Goal: Contribute content: Contribute content

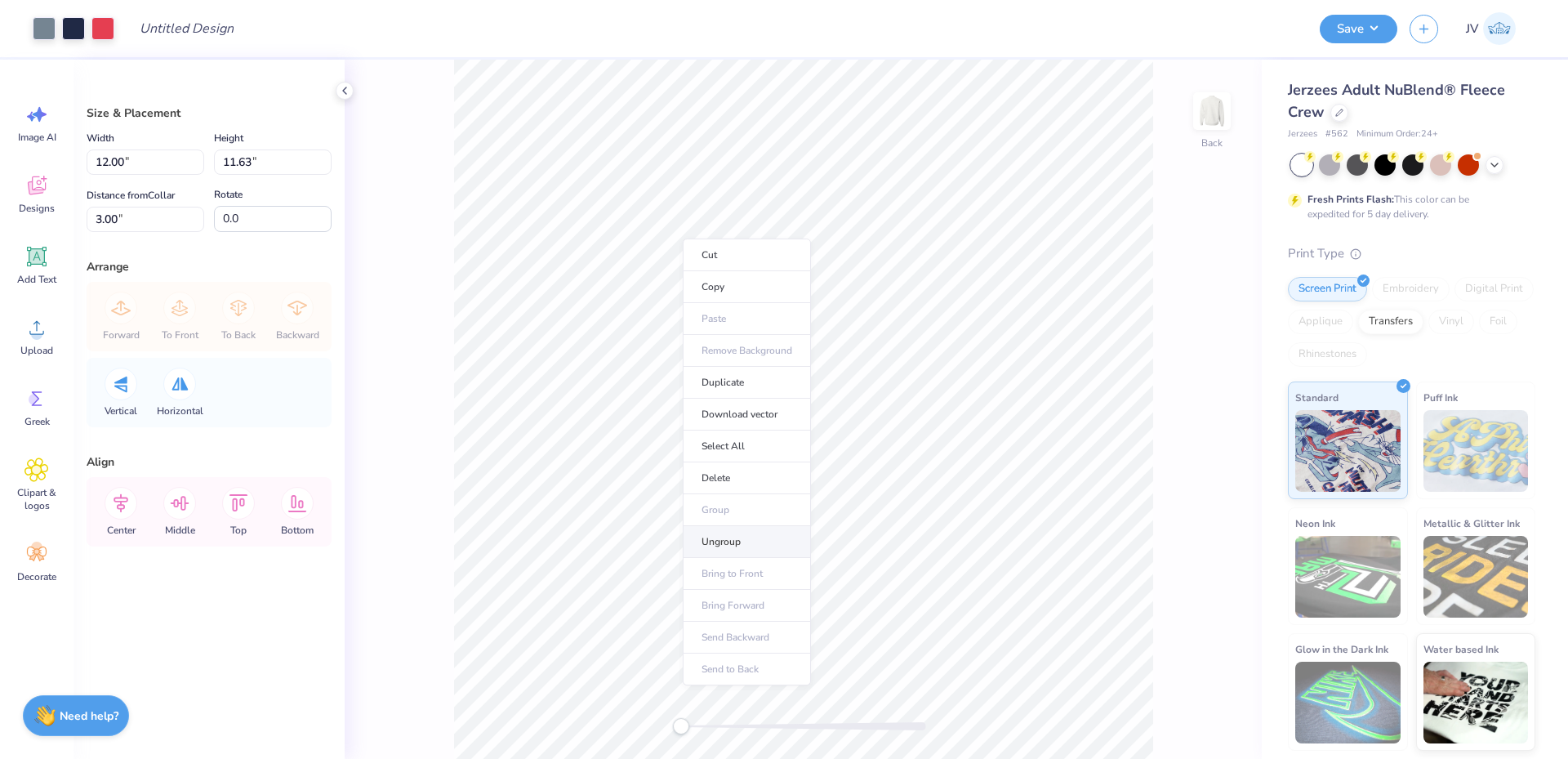
click at [728, 541] on li "Ungroup" at bounding box center [746, 541] width 128 height 31
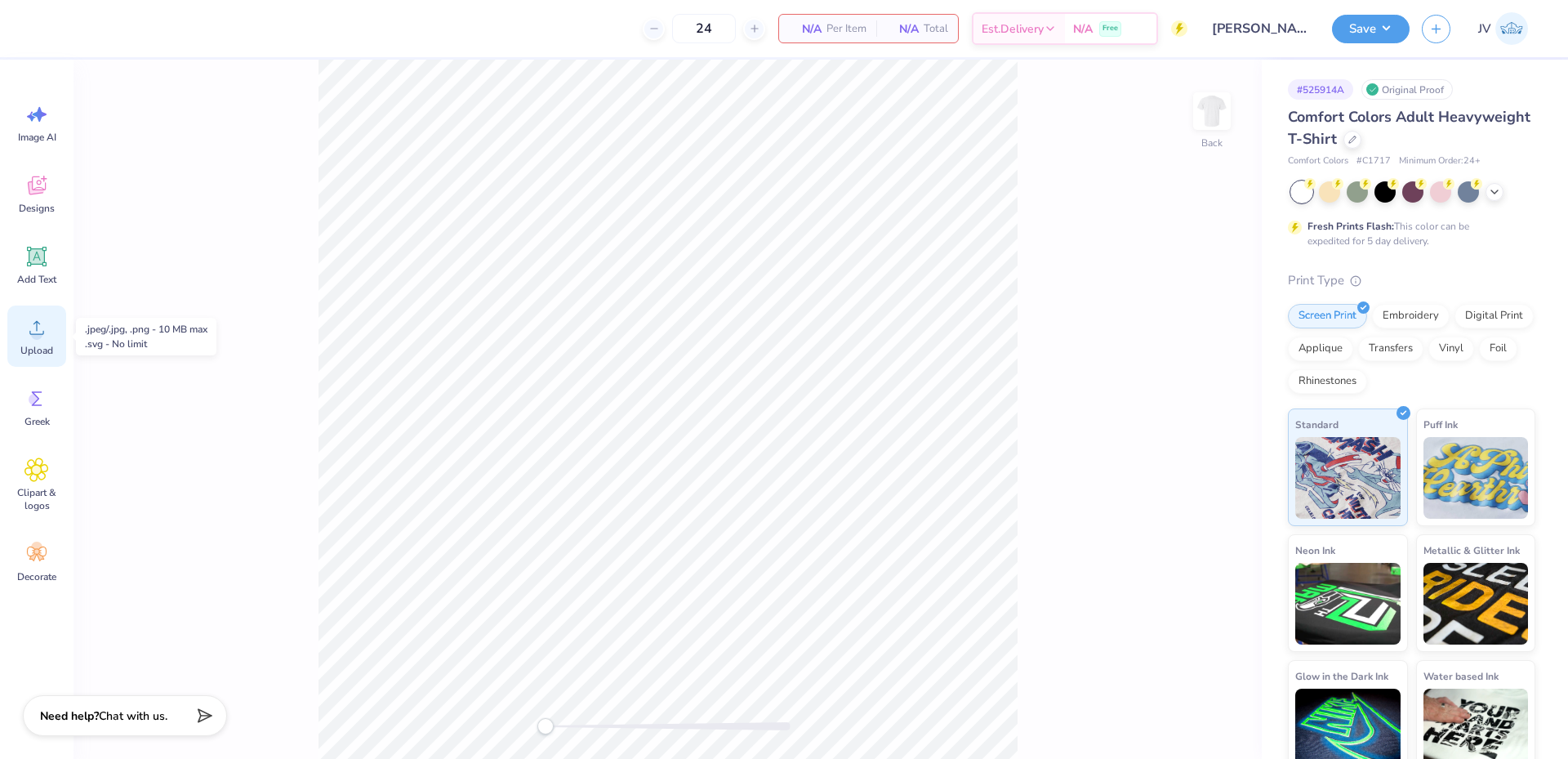
drag, startPoint x: 32, startPoint y: 340, endPoint x: 50, endPoint y: 339, distance: 18.0
click at [33, 339] on div "Upload" at bounding box center [36, 336] width 59 height 61
click at [37, 415] on span "Greek" at bounding box center [37, 421] width 25 height 13
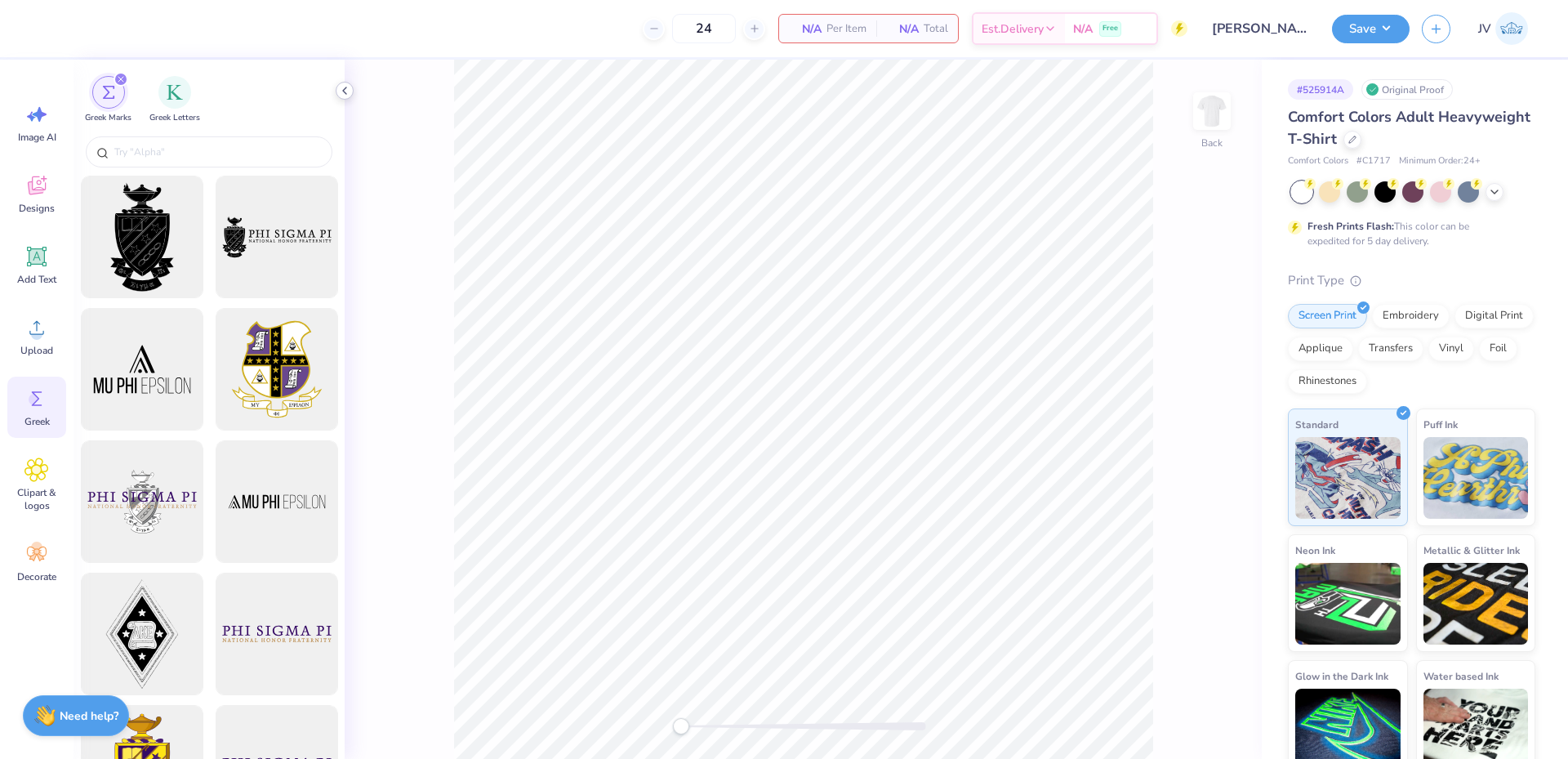
click at [345, 95] on icon at bounding box center [344, 90] width 13 height 13
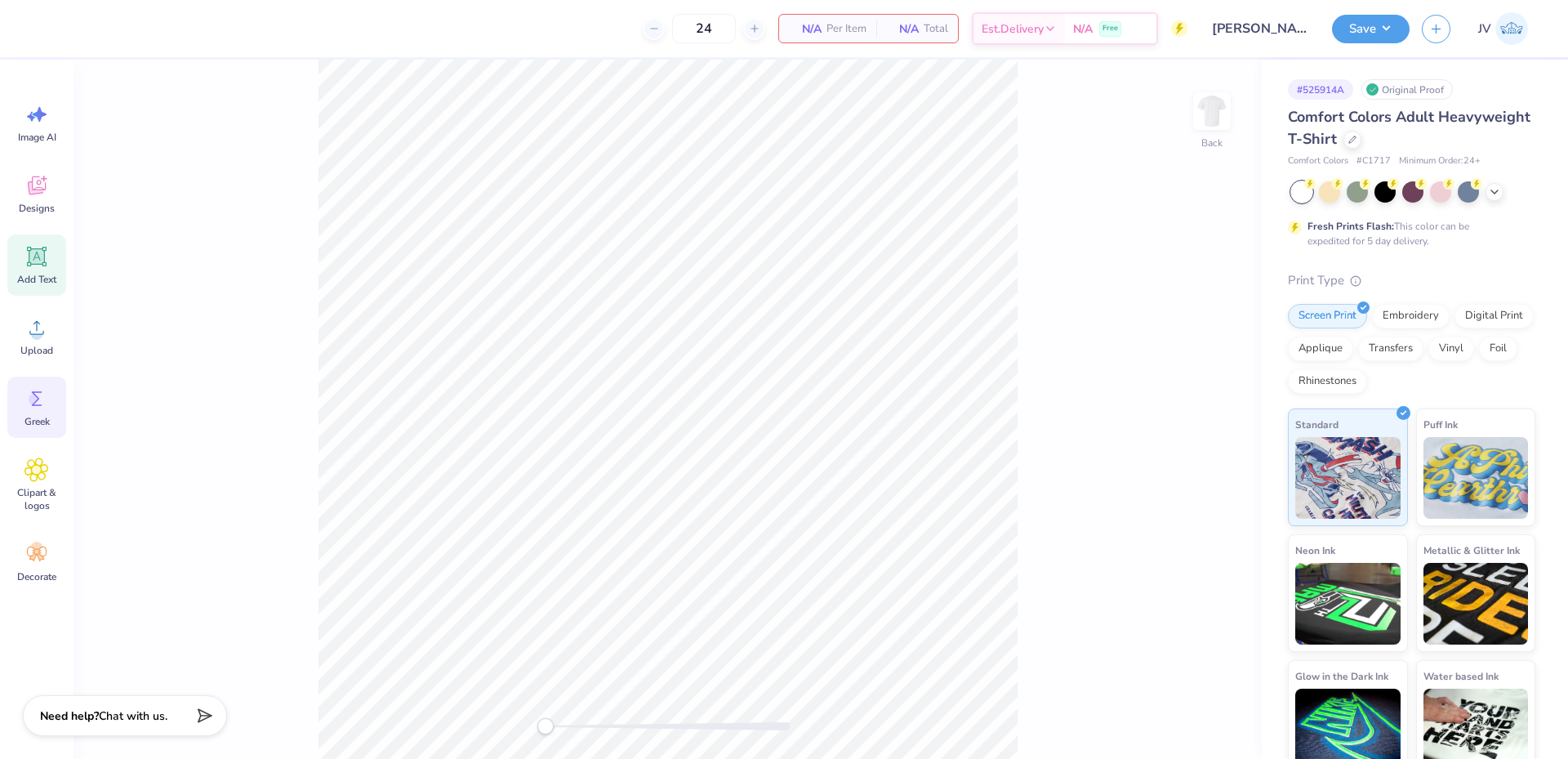
click at [34, 271] on div "Add Text" at bounding box center [36, 265] width 59 height 61
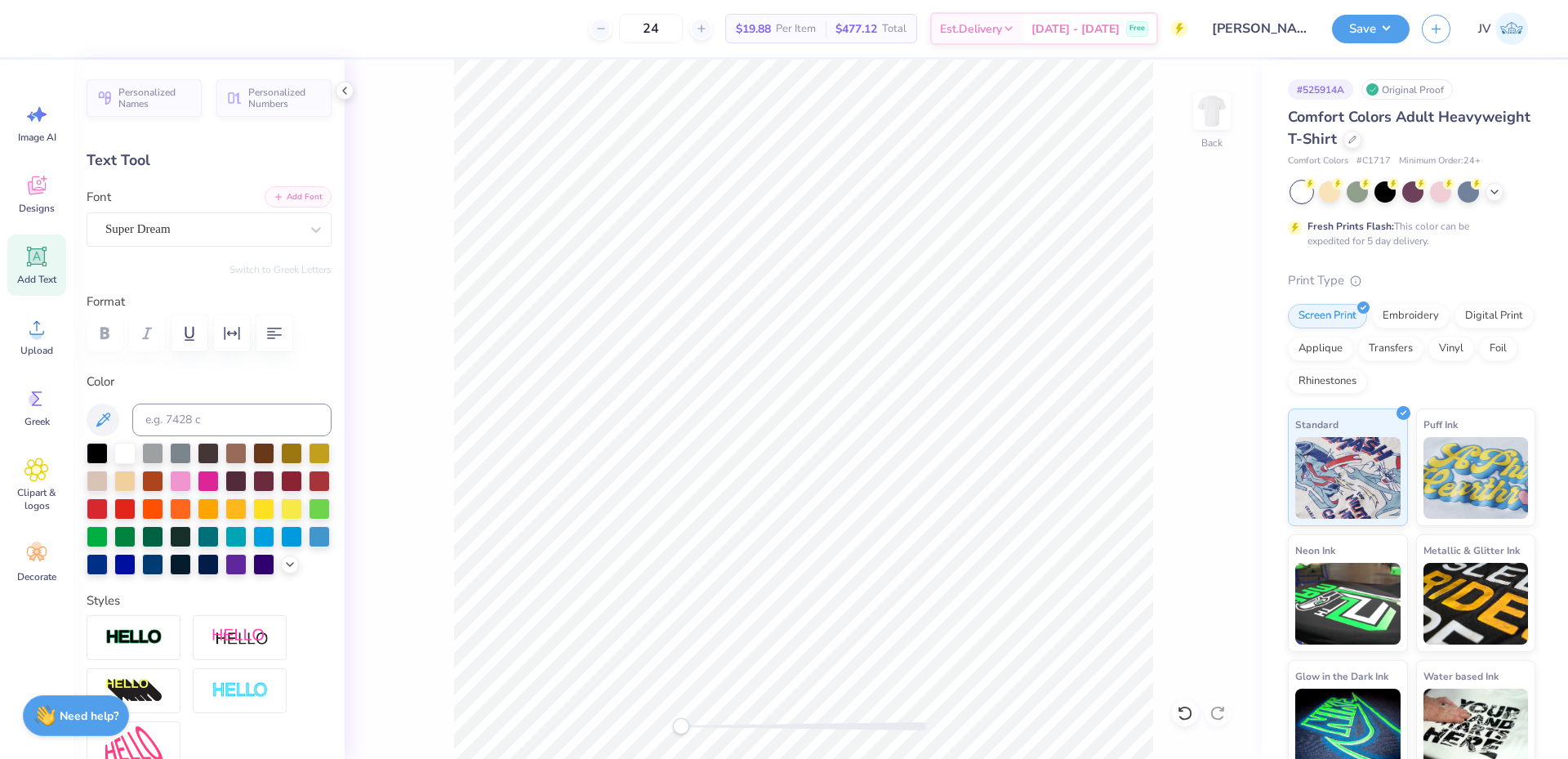
click at [294, 199] on button "Add Font" at bounding box center [298, 197] width 67 height 22
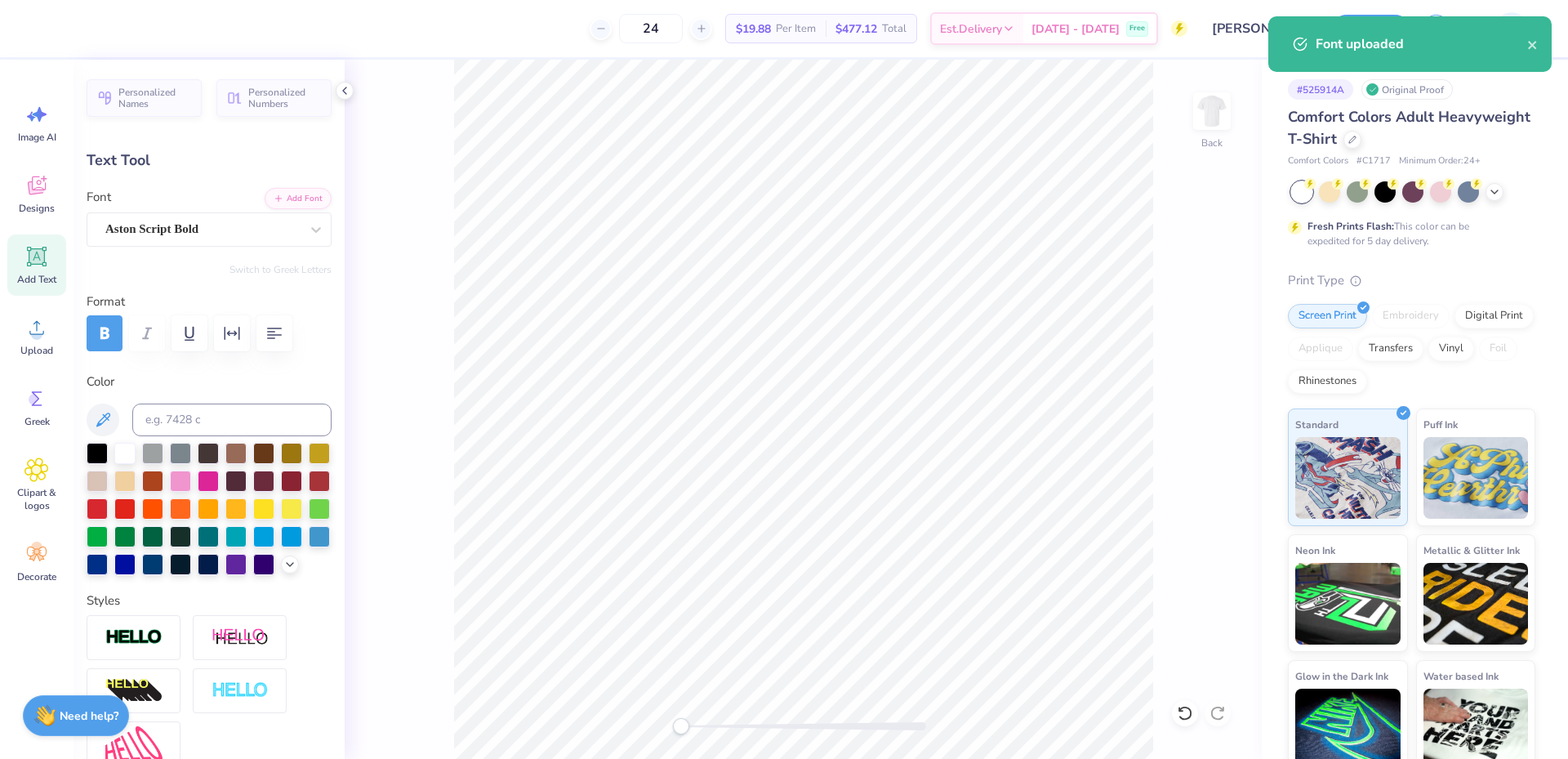
scroll to position [14, 6]
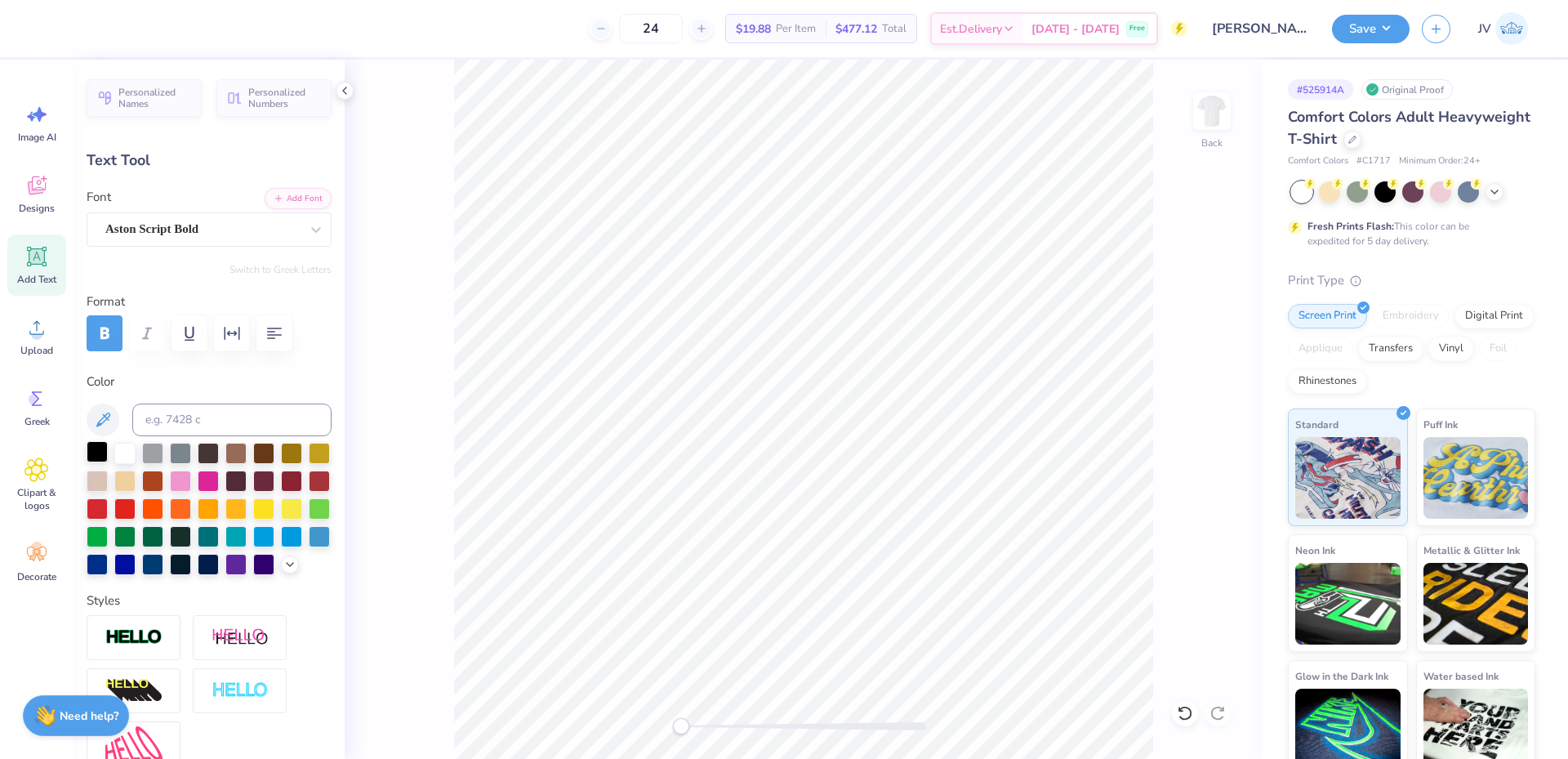
type textarea "Light The Night"
click at [94, 442] on div at bounding box center [97, 452] width 22 height 22
type input "14.17"
type input "2.48"
type input "11.26"
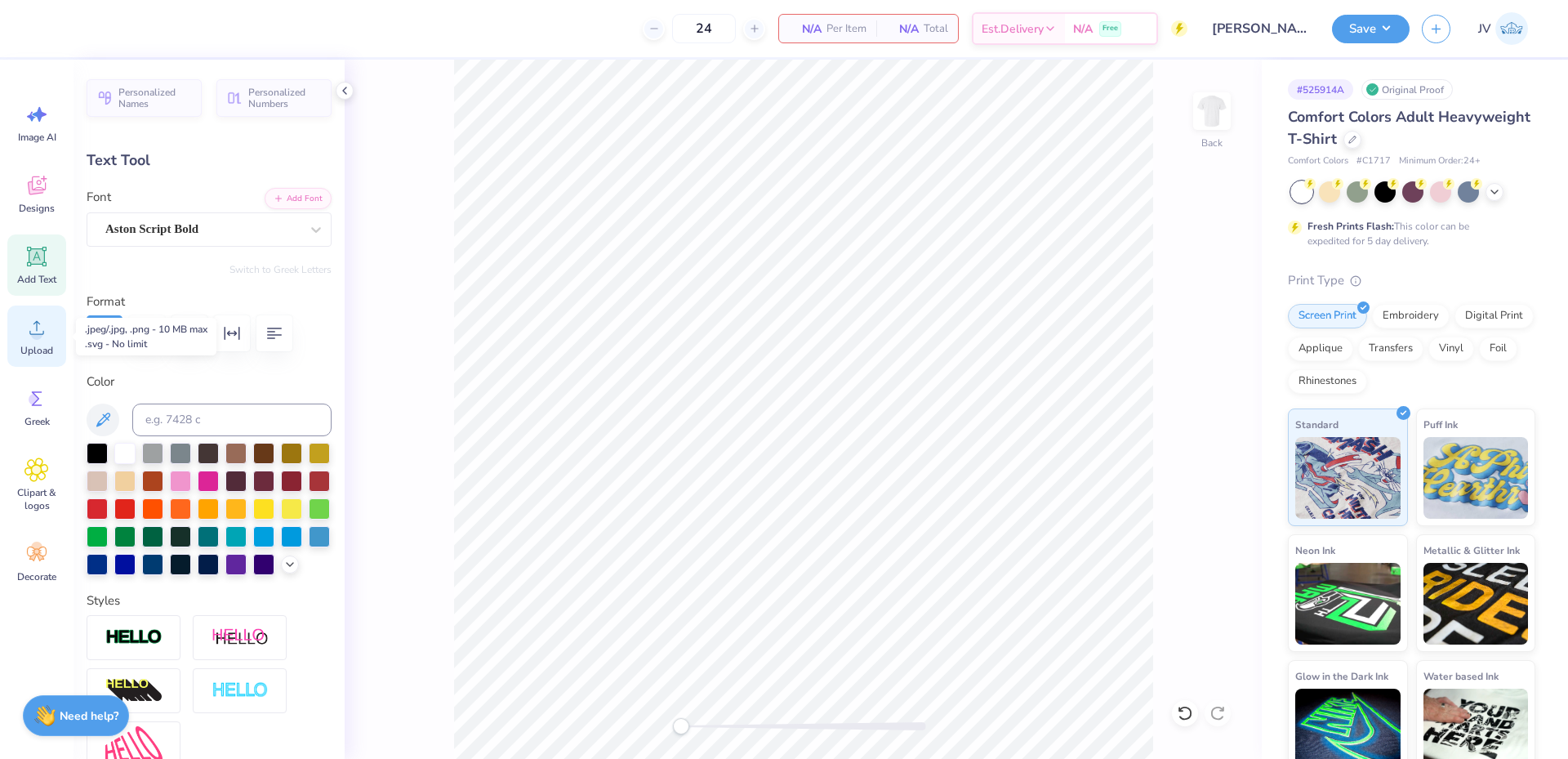
click at [31, 335] on icon at bounding box center [36, 328] width 25 height 25
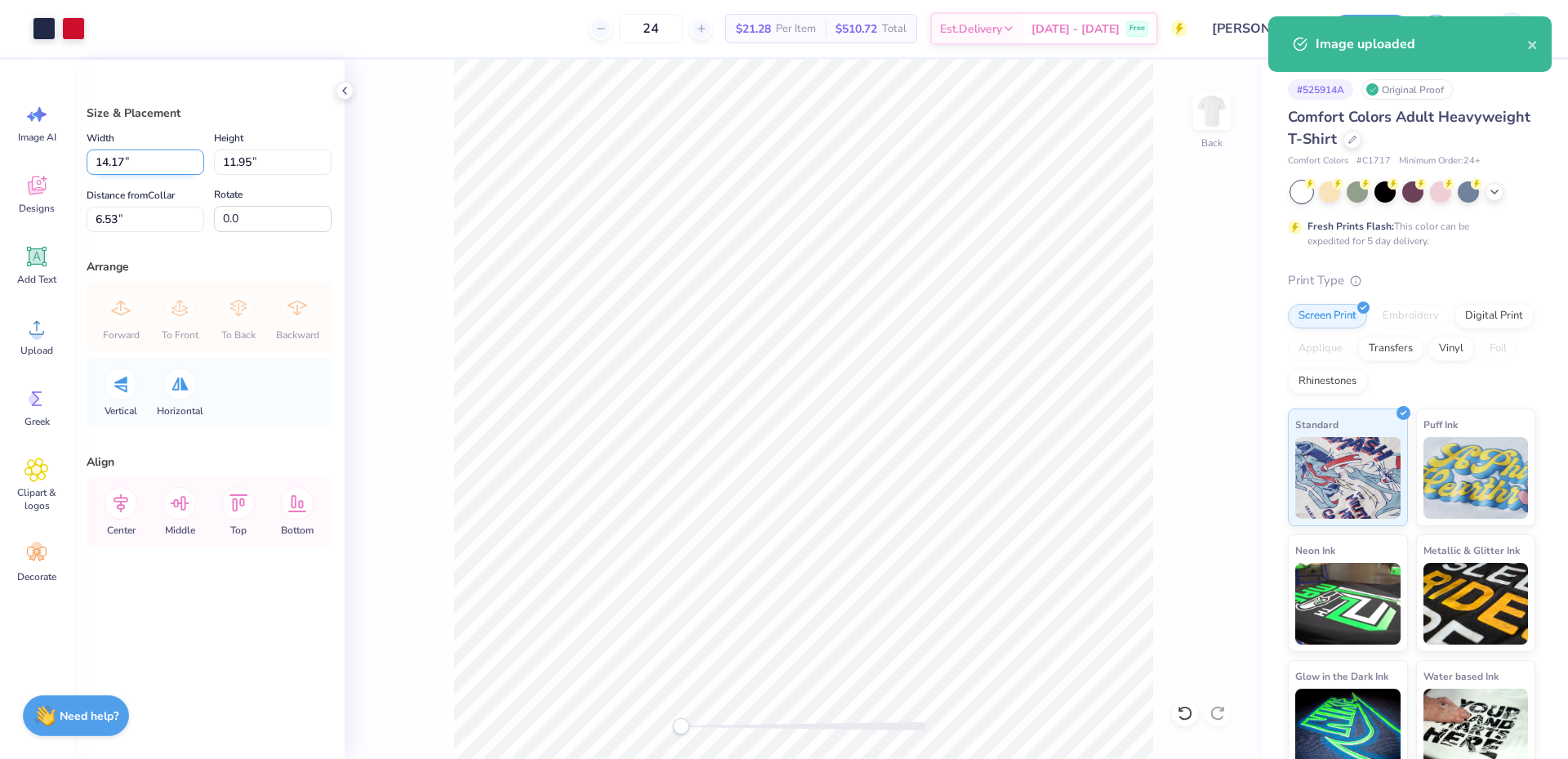
click at [147, 162] on input "14.17" at bounding box center [145, 162] width 118 height 25
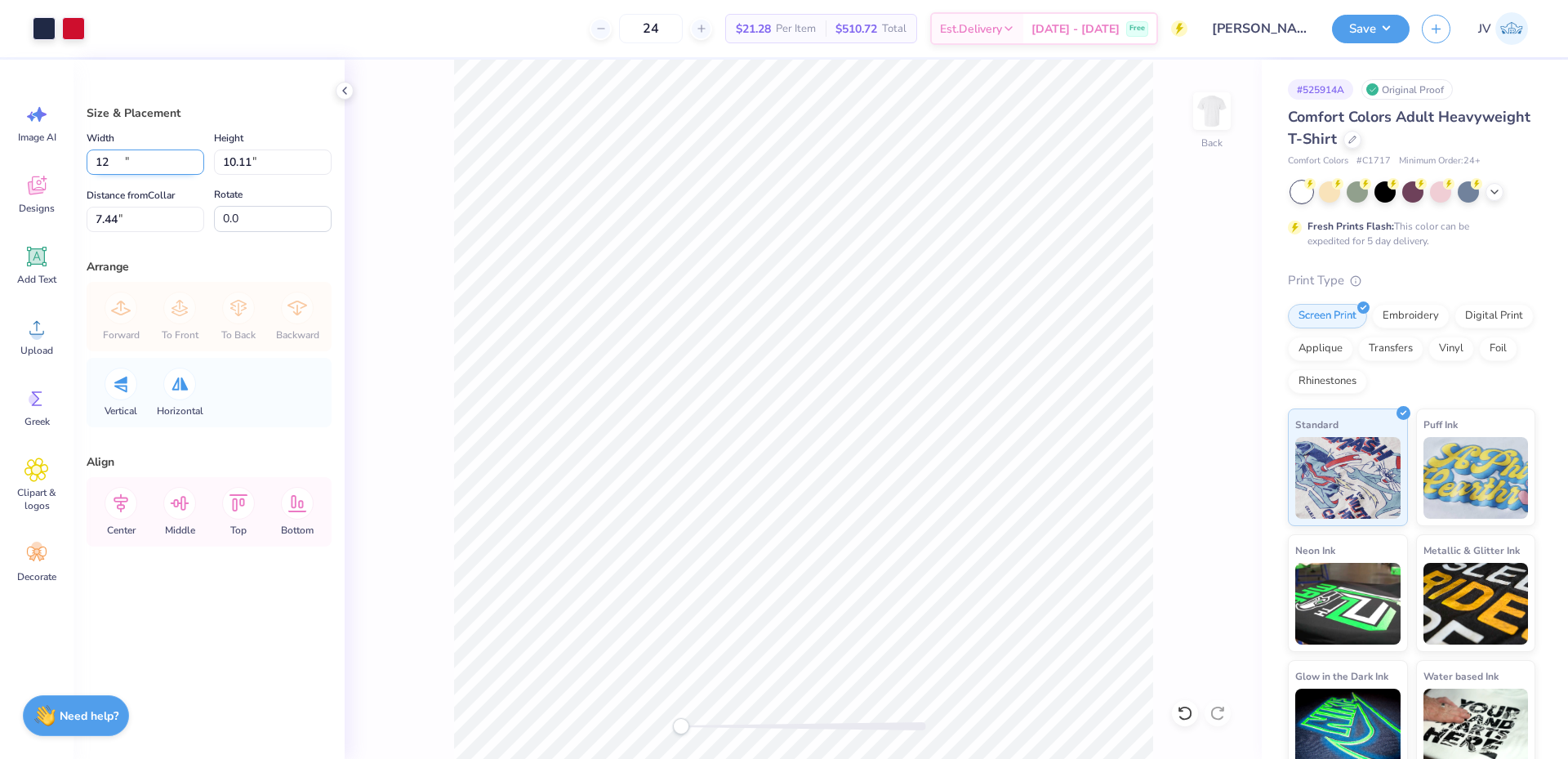
type input "12.00"
type input "10.11"
click at [140, 219] on input "7.44" at bounding box center [145, 220] width 118 height 25
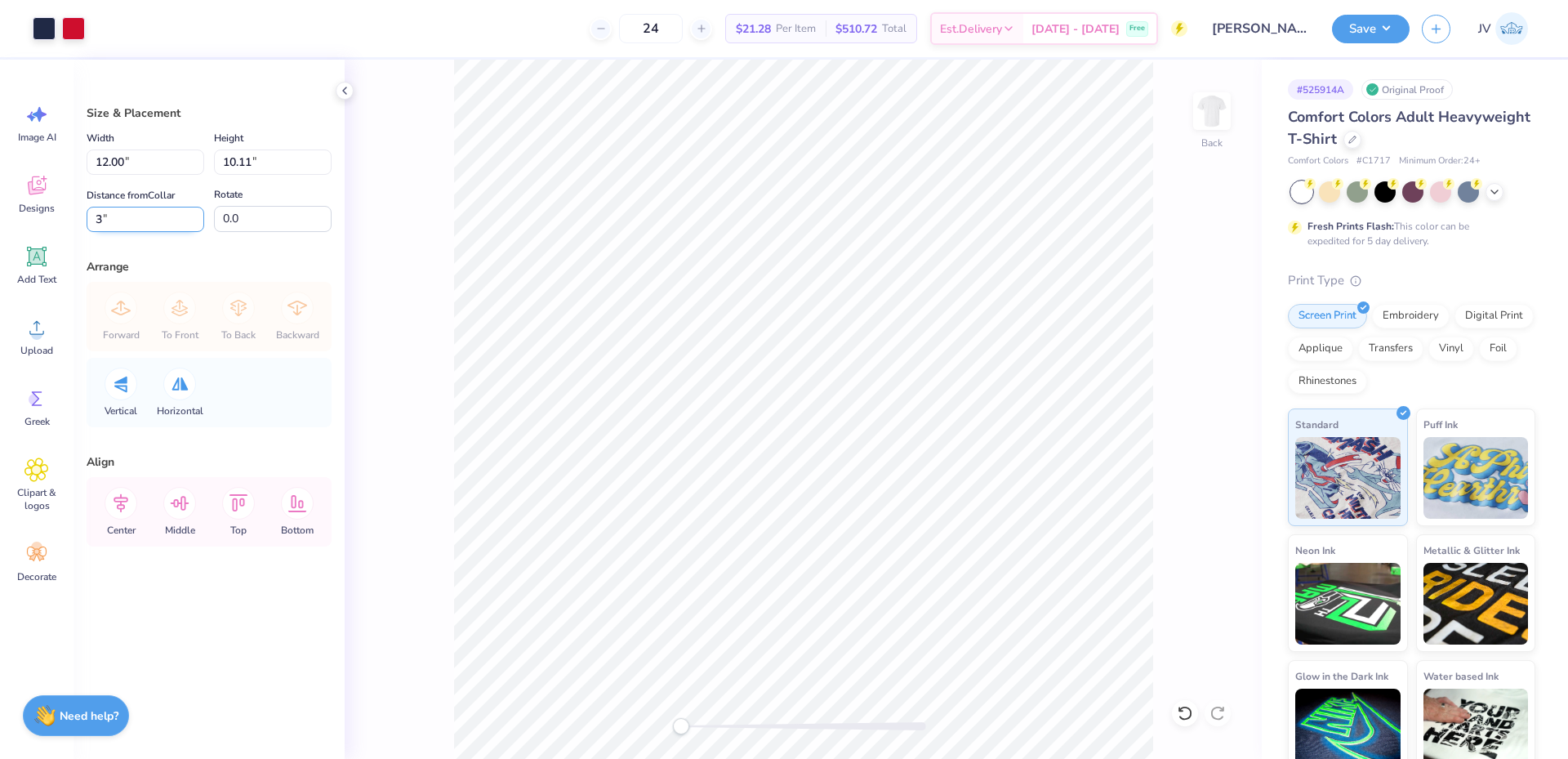
type input "3"
click at [423, 638] on div "Back" at bounding box center [803, 409] width 917 height 699
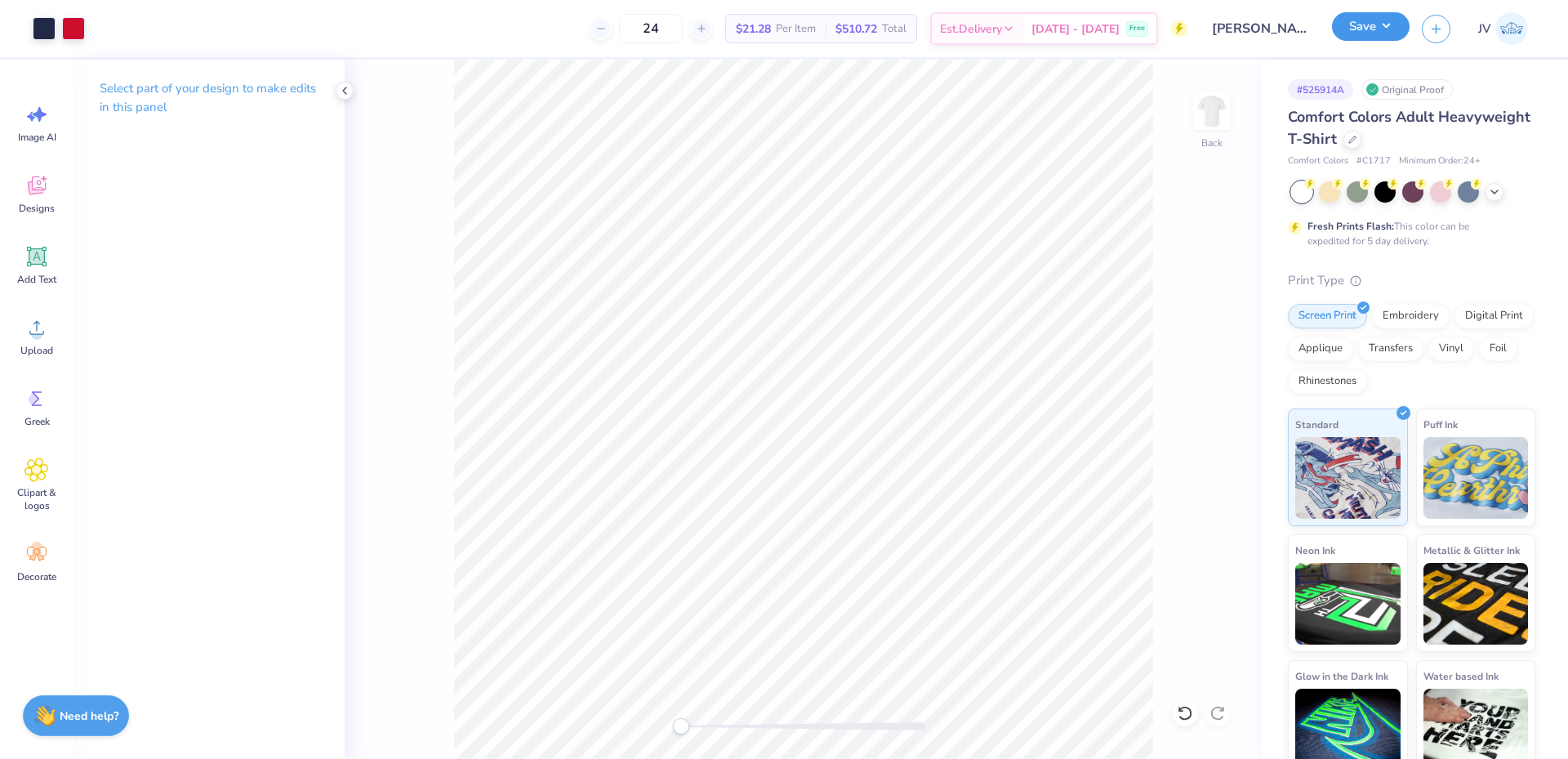
click at [1365, 22] on button "Save" at bounding box center [1371, 25] width 77 height 28
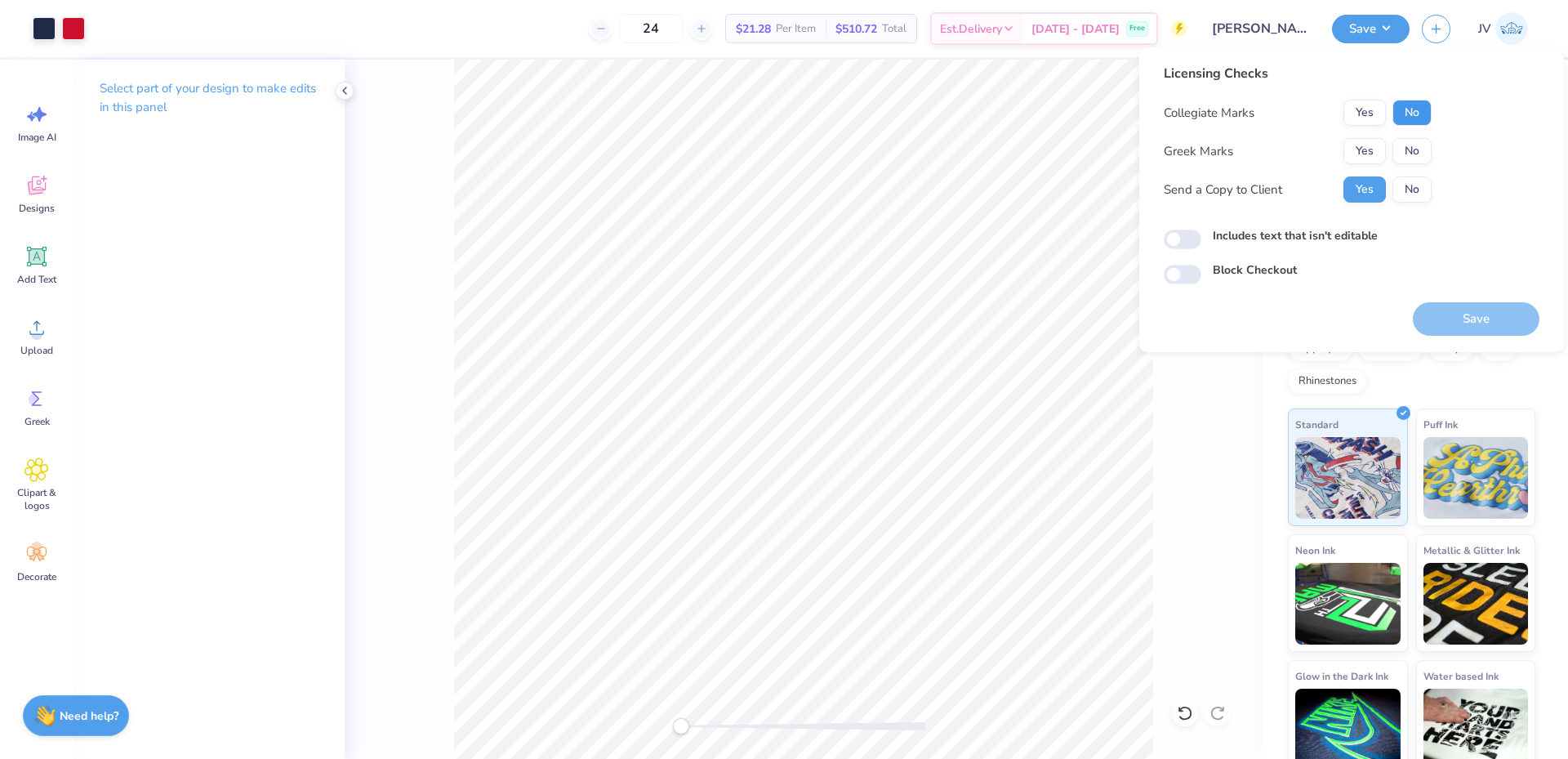
click at [1414, 115] on button "No" at bounding box center [1412, 113] width 39 height 26
click at [1362, 149] on button "Yes" at bounding box center [1364, 151] width 42 height 26
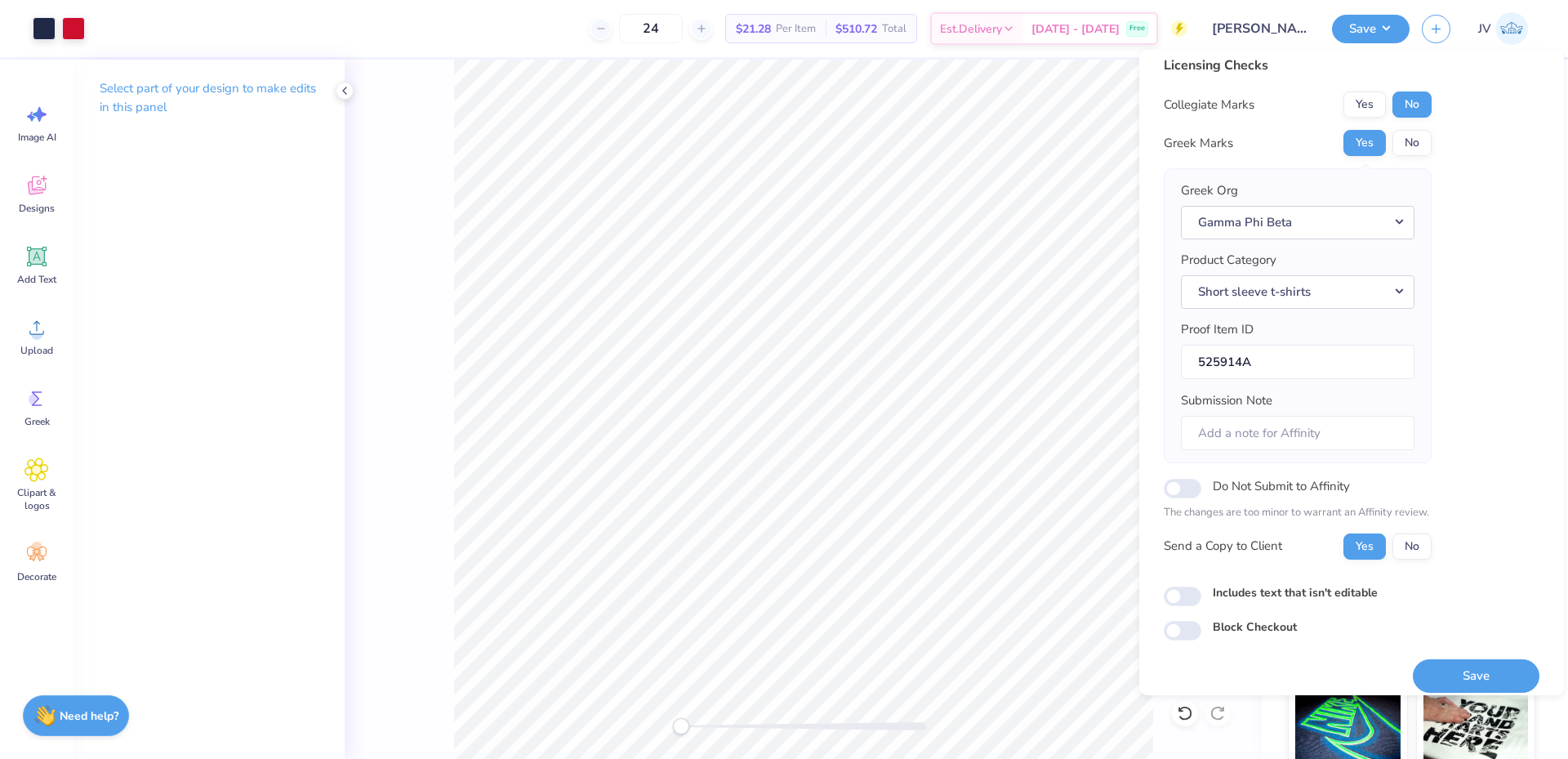
scroll to position [24, 0]
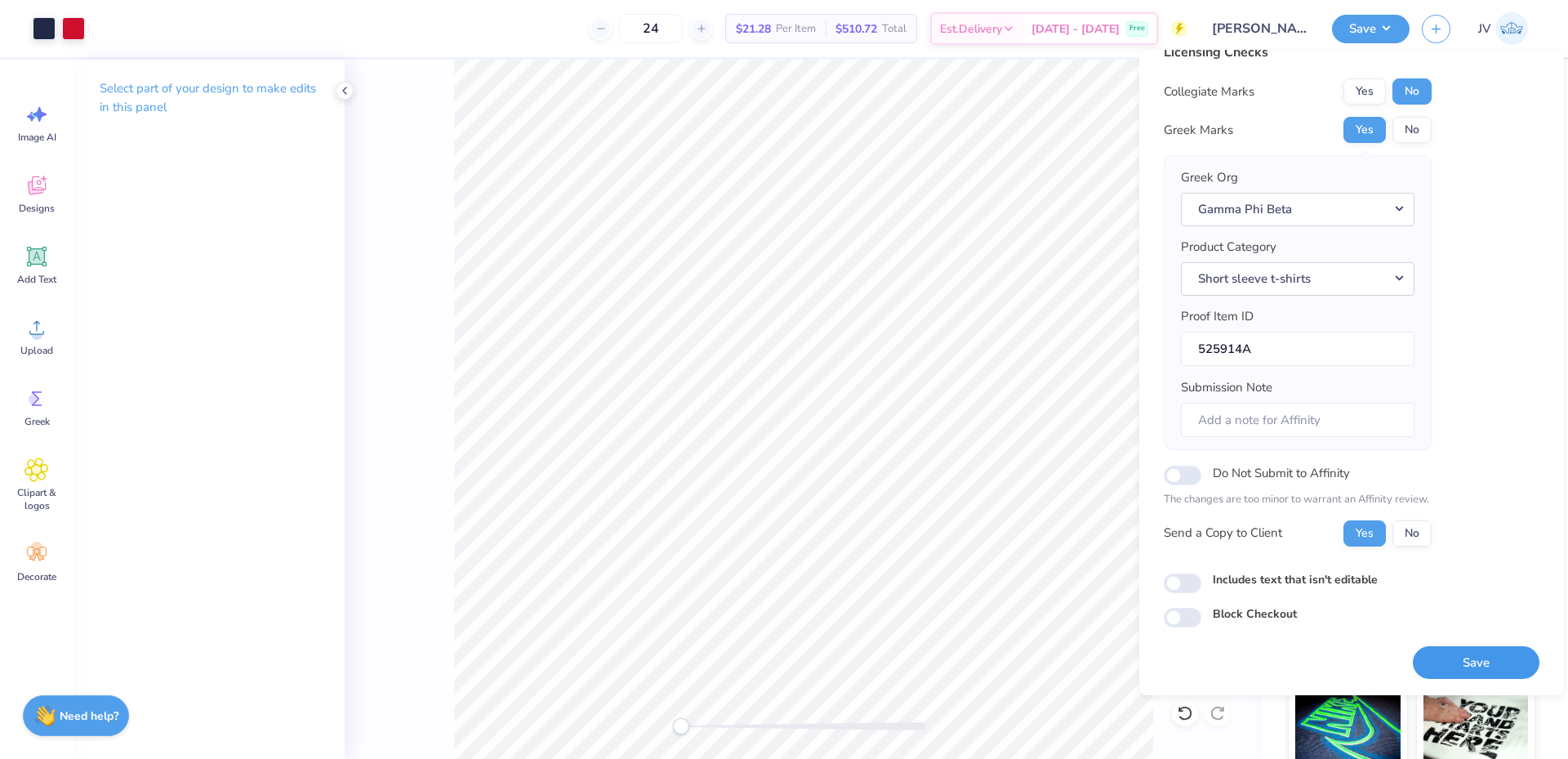
click at [1460, 667] on button "Save" at bounding box center [1476, 663] width 126 height 33
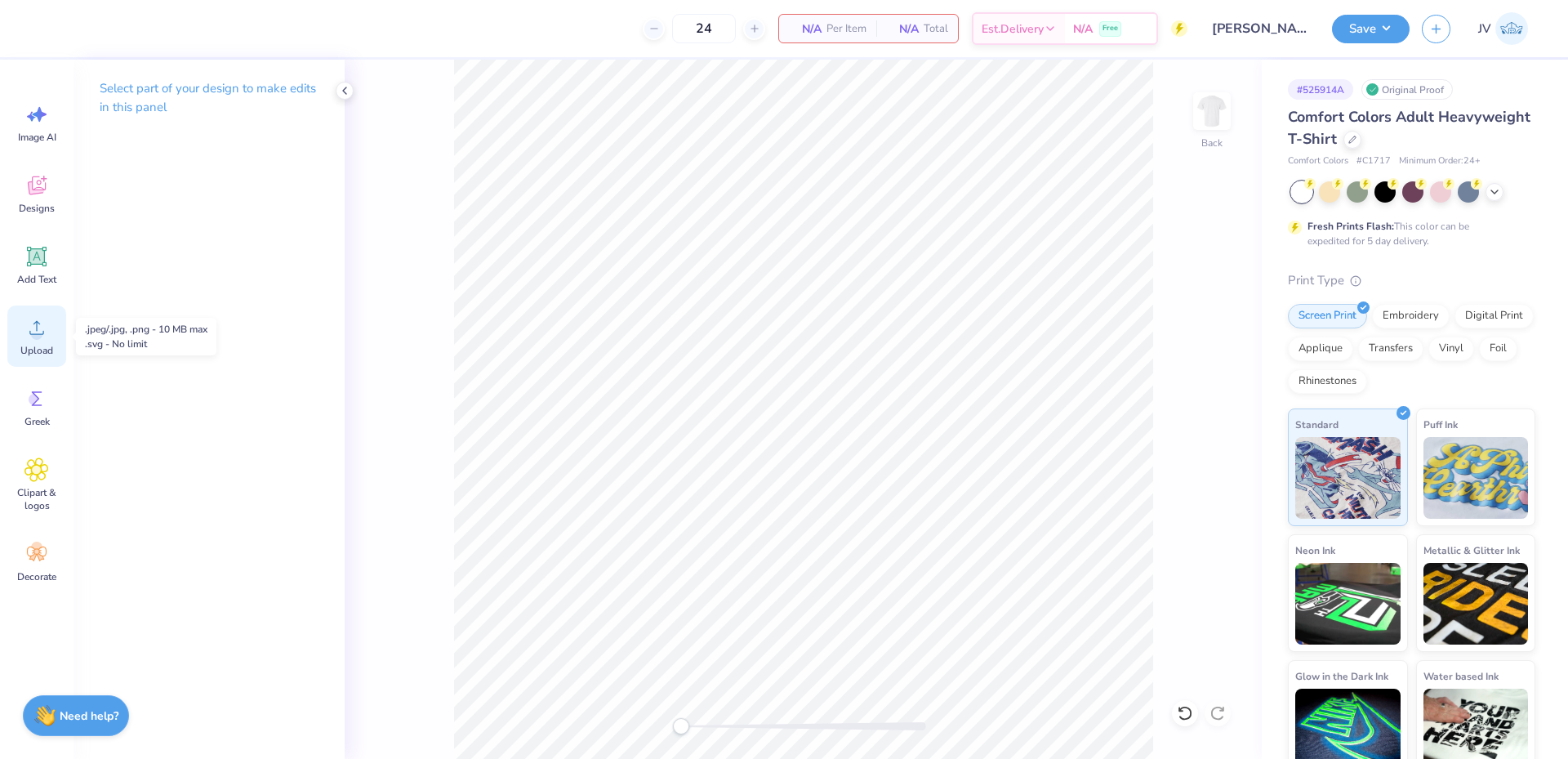
click at [36, 338] on circle at bounding box center [37, 334] width 12 height 12
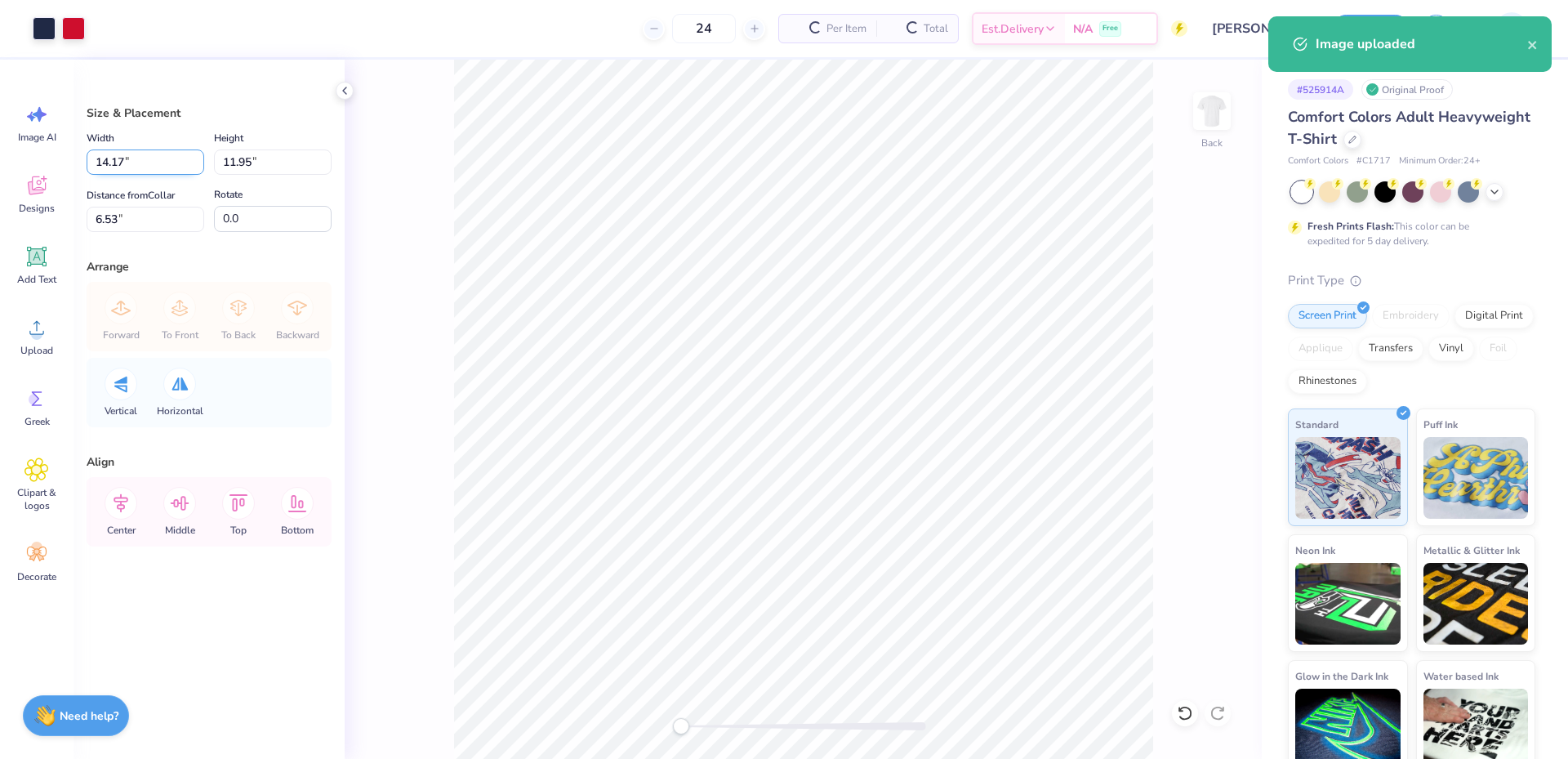
click at [129, 162] on input "14.17" at bounding box center [145, 162] width 118 height 25
type input "12.00"
type input "10.11"
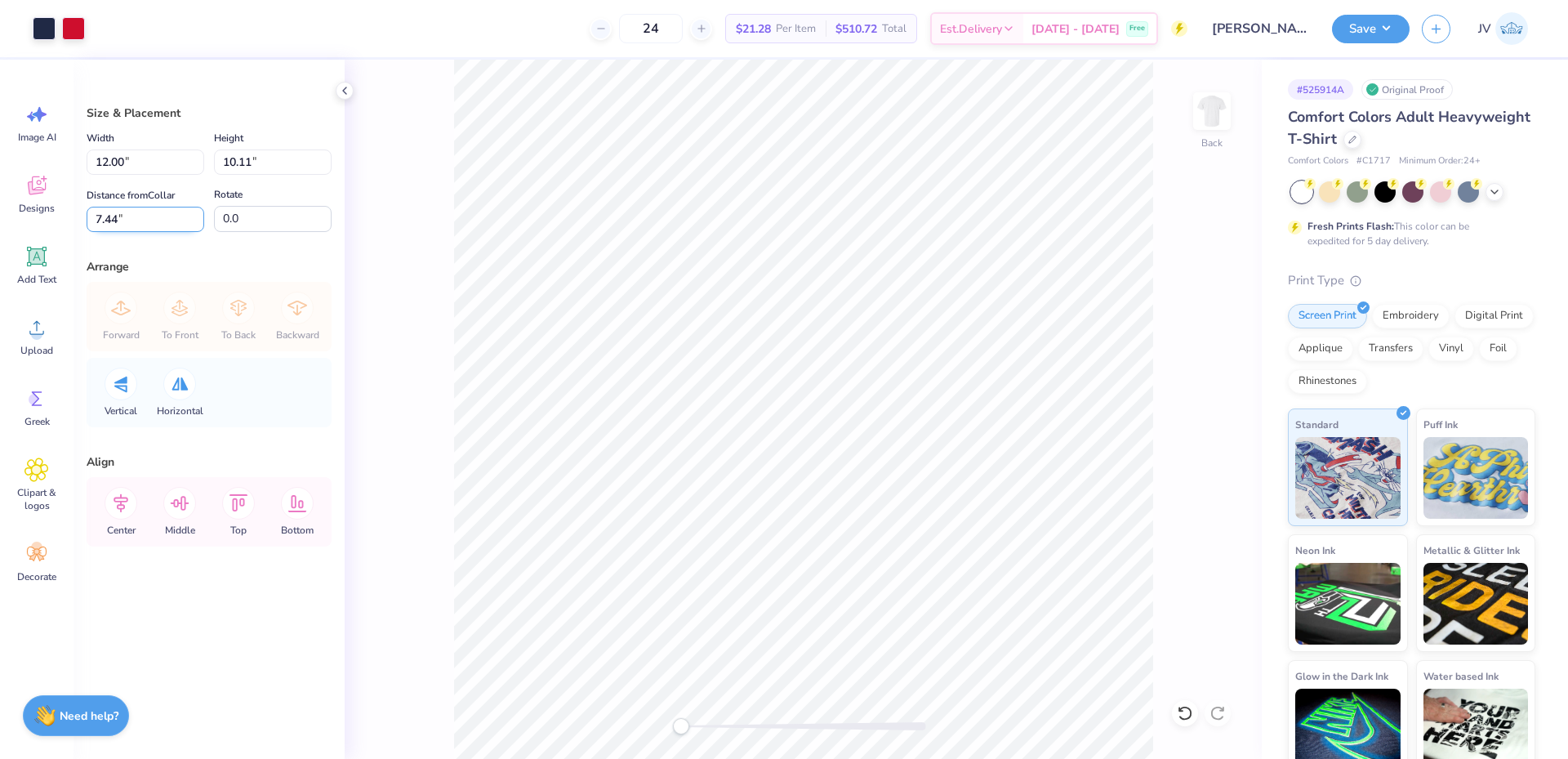
click at [129, 228] on input "7.44" at bounding box center [145, 220] width 118 height 25
type input "3"
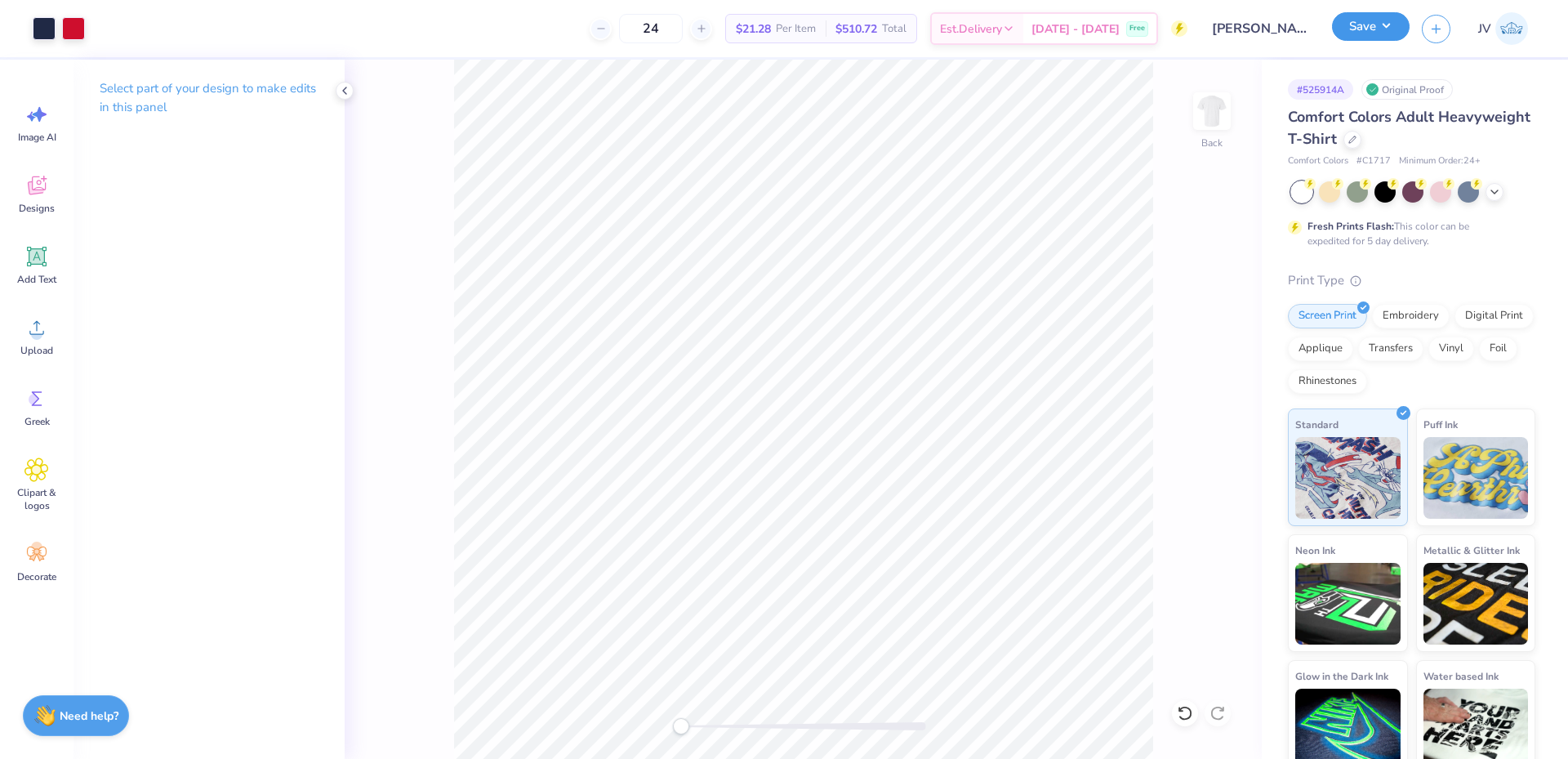
click at [1376, 31] on button "Save" at bounding box center [1371, 25] width 77 height 28
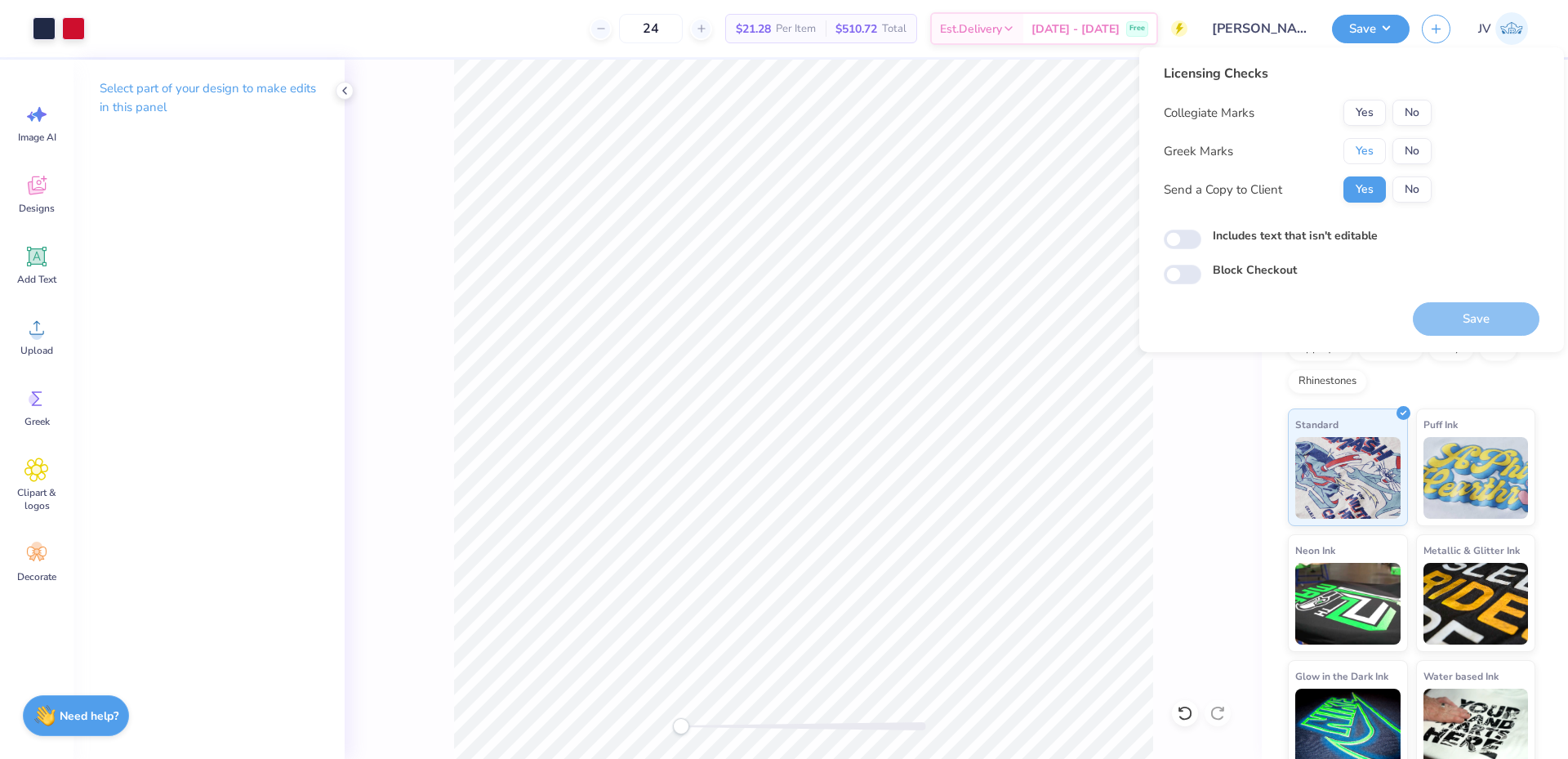
drag, startPoint x: 1374, startPoint y: 144, endPoint x: 1385, endPoint y: 127, distance: 20.2
click at [1374, 143] on button "Yes" at bounding box center [1364, 151] width 42 height 26
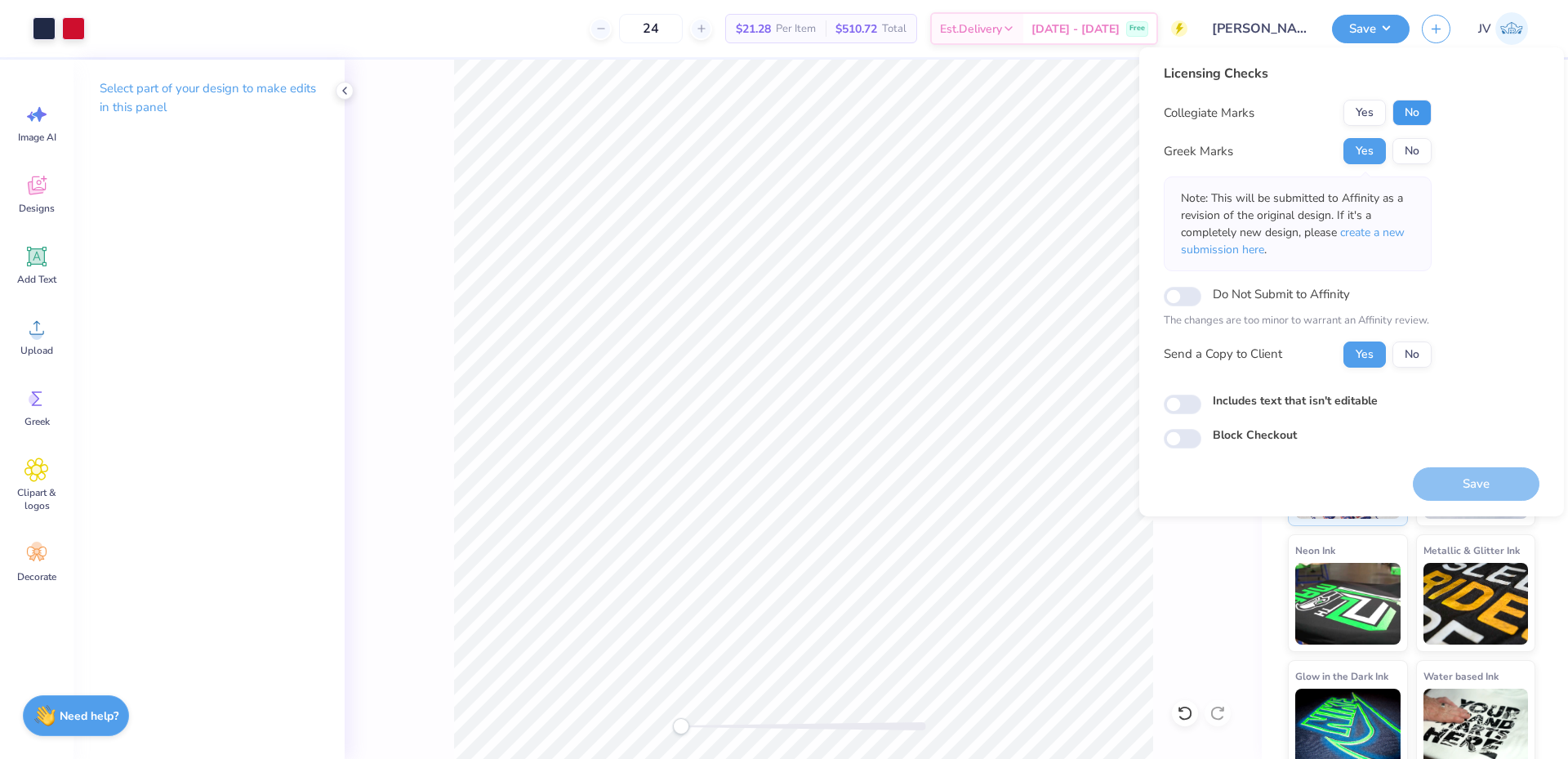
click at [1398, 113] on button "No" at bounding box center [1412, 113] width 39 height 26
click at [1377, 235] on span "create a new submission here" at bounding box center [1293, 240] width 224 height 32
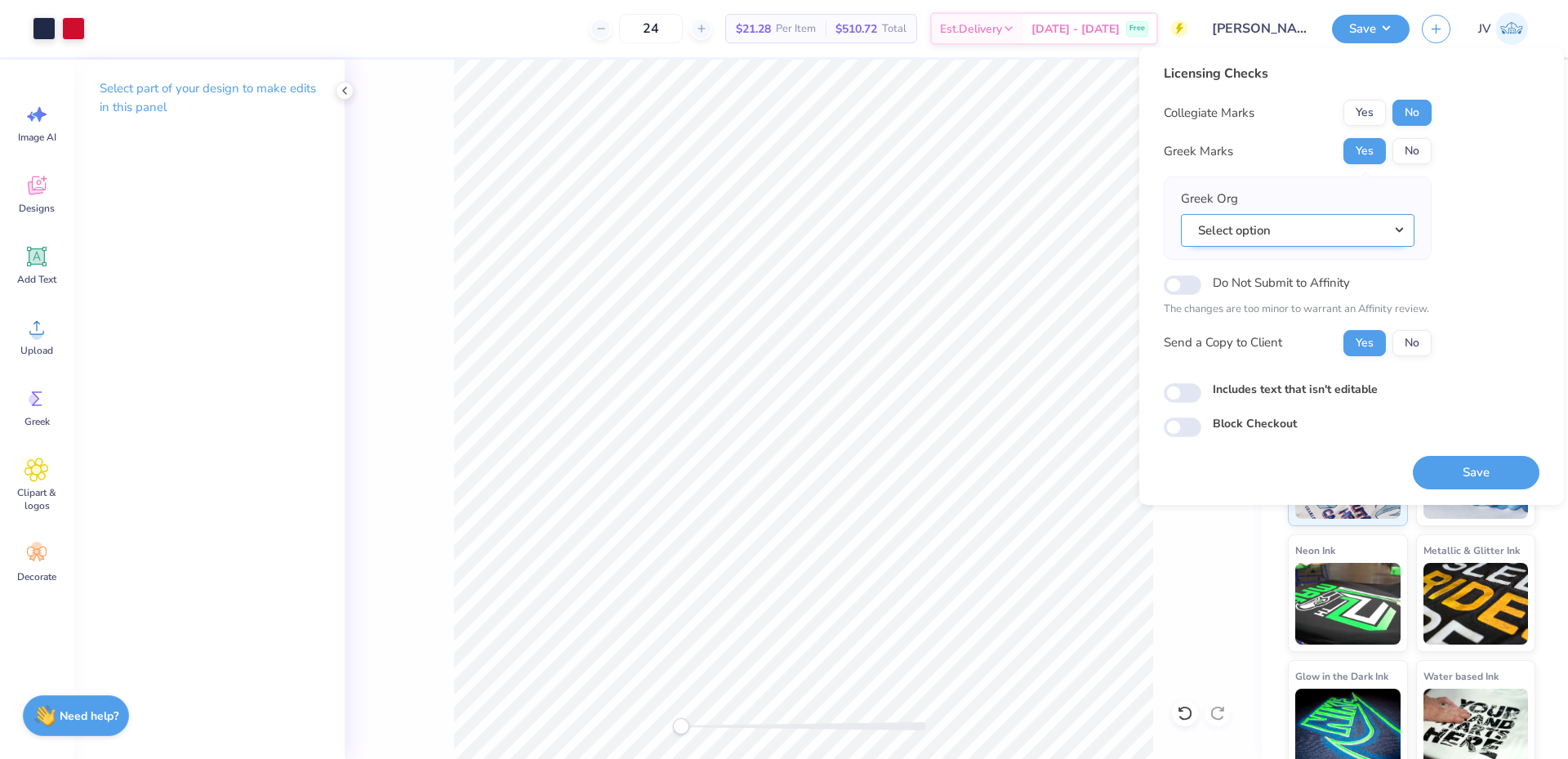
click at [1216, 225] on button "Select option" at bounding box center [1298, 230] width 233 height 33
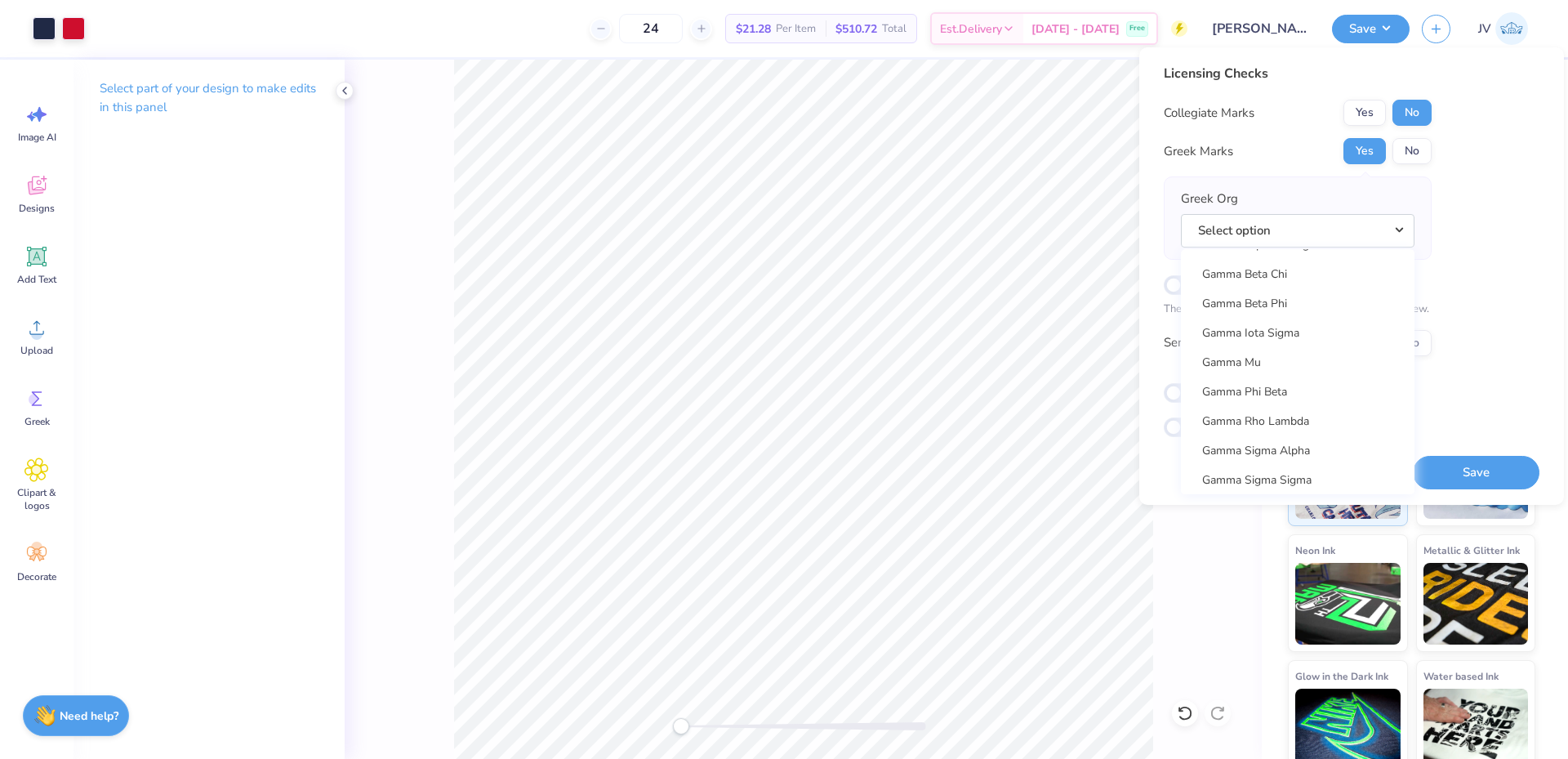
scroll to position [5173, 0]
click at [1341, 278] on link "Gamma Phi Beta" at bounding box center [1297, 271] width 221 height 26
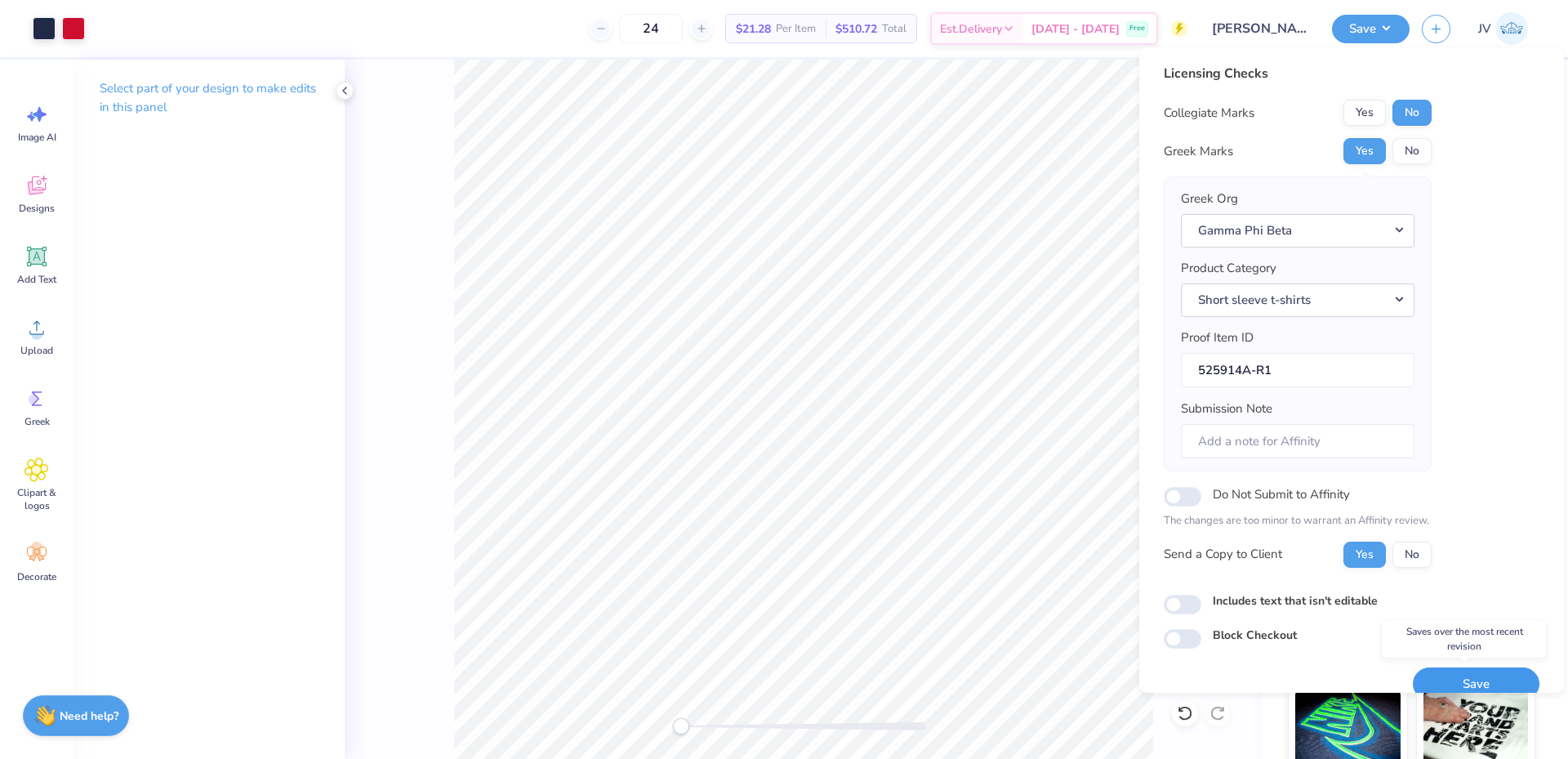
click at [1469, 681] on button "Save" at bounding box center [1476, 684] width 126 height 33
